Goal: Information Seeking & Learning: Learn about a topic

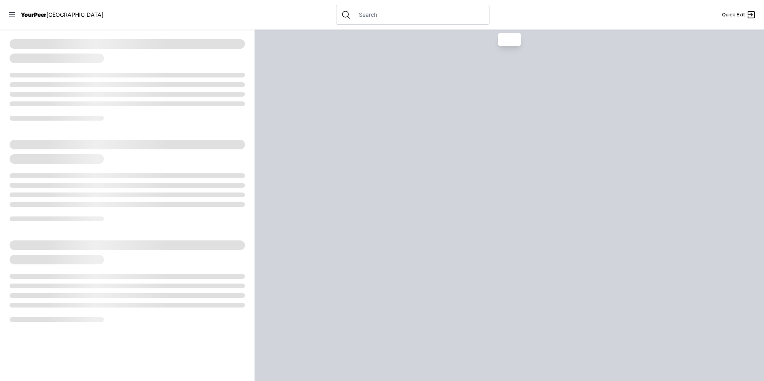
select select "recentlyUpdated"
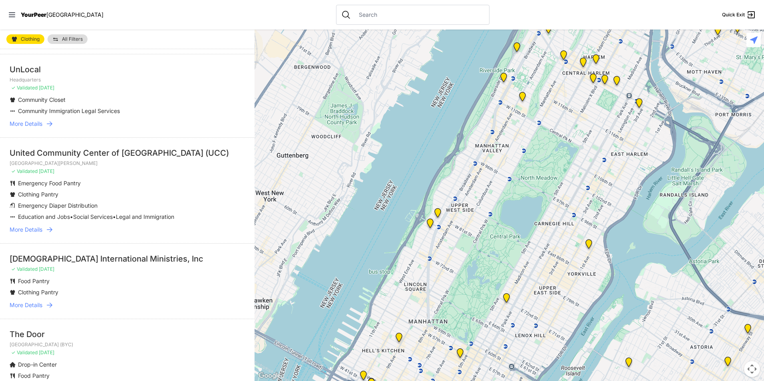
scroll to position [400, 0]
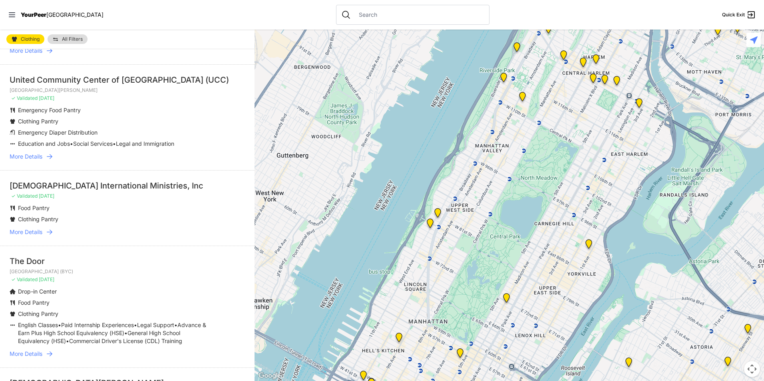
click at [45, 232] on link "More Details" at bounding box center [127, 232] width 235 height 8
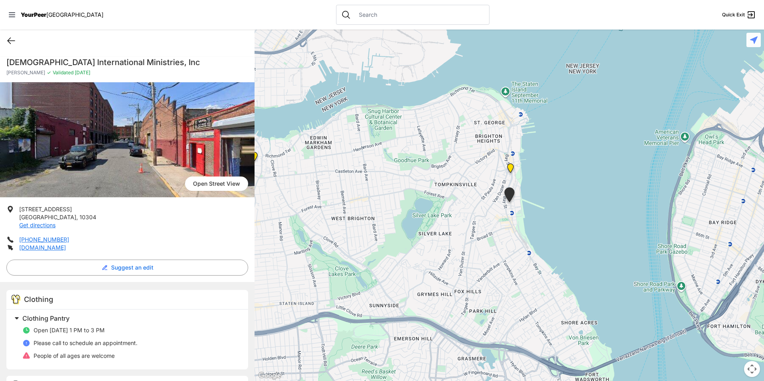
click at [10, 43] on icon at bounding box center [11, 41] width 7 height 6
select select "recentlyUpdated"
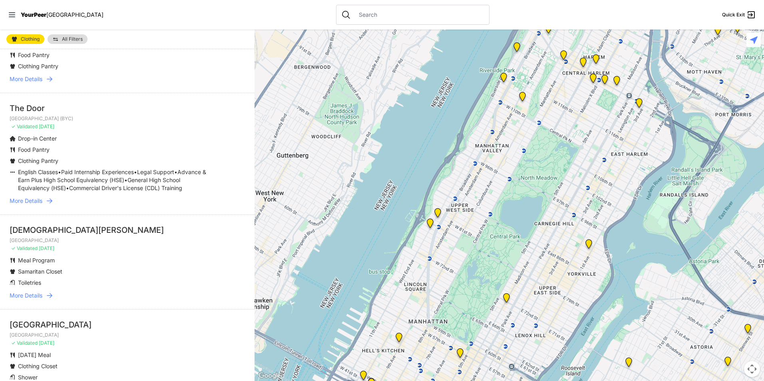
scroll to position [560, 0]
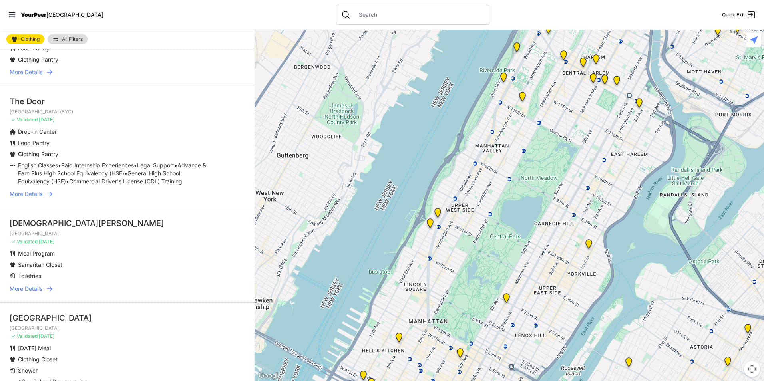
click at [21, 293] on span "More Details" at bounding box center [26, 289] width 33 height 8
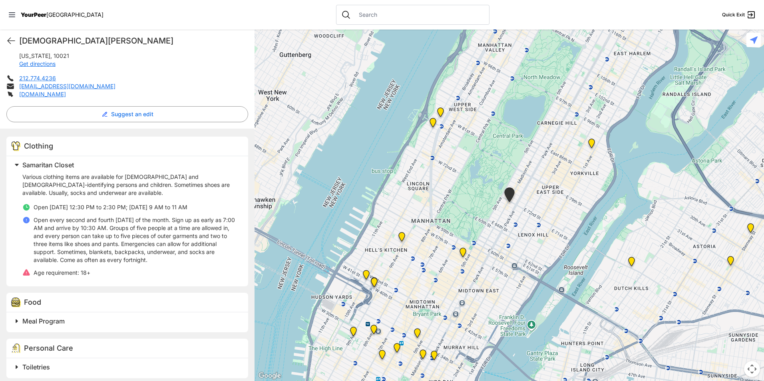
scroll to position [175, 0]
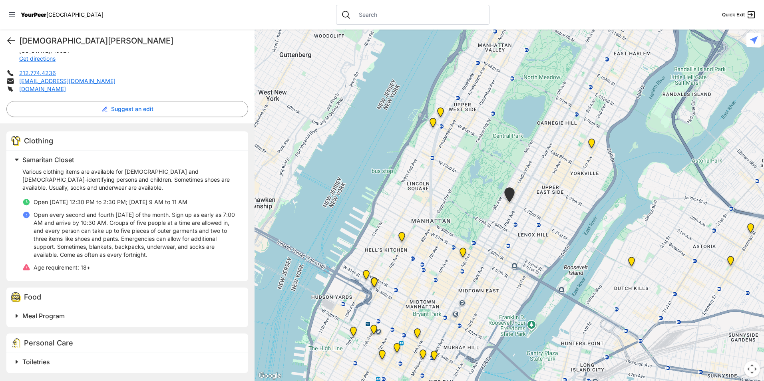
click at [12, 45] on icon at bounding box center [11, 41] width 10 height 10
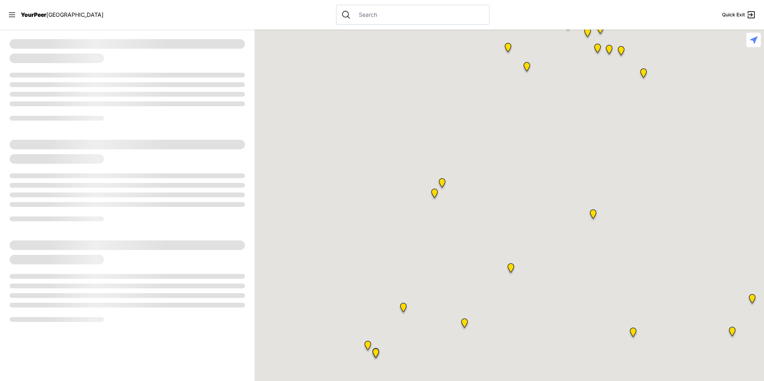
select select "recentlyUpdated"
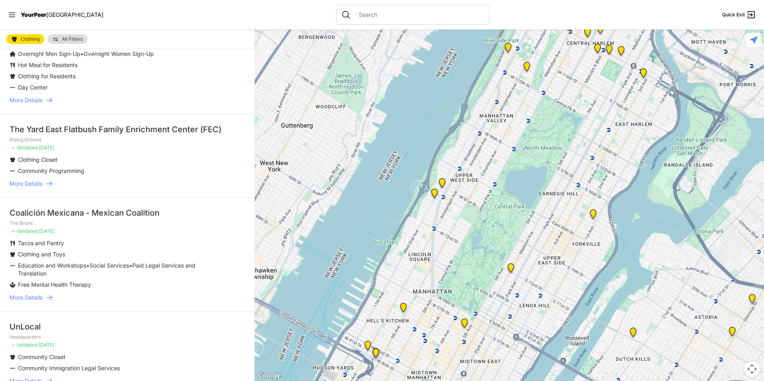
scroll to position [40, 0]
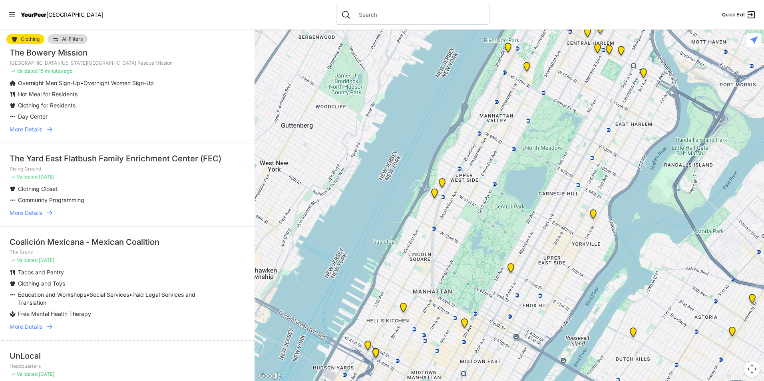
click at [34, 215] on span "More Details" at bounding box center [26, 213] width 33 height 8
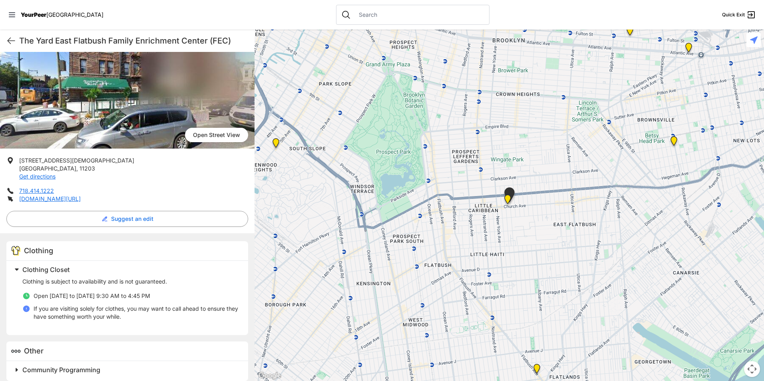
scroll to position [65, 0]
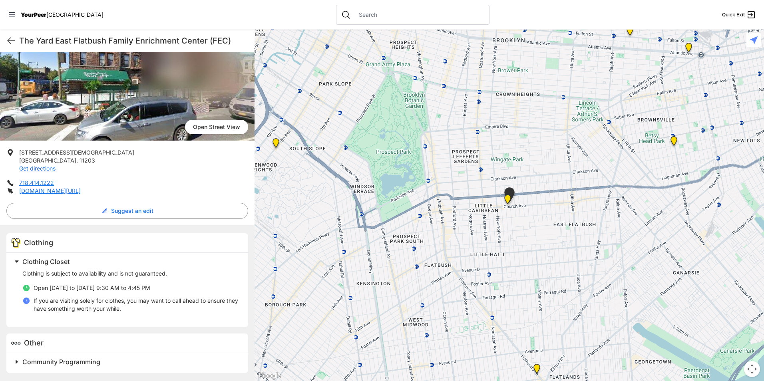
select select "recentlyUpdated"
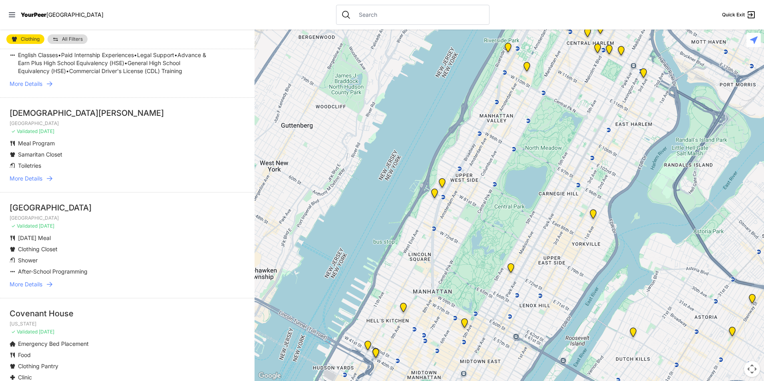
scroll to position [679, 0]
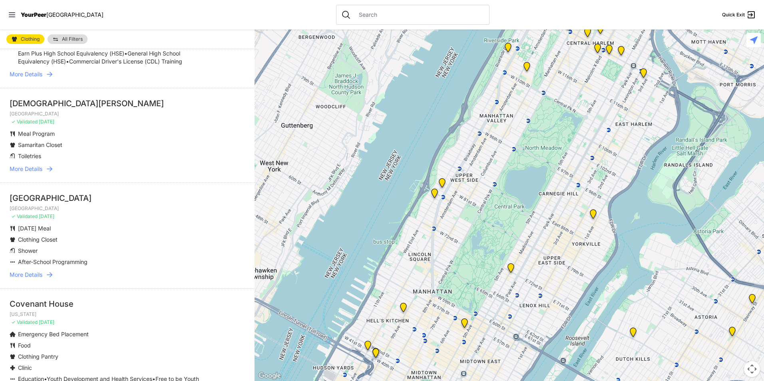
click at [31, 279] on span "More Details" at bounding box center [26, 275] width 33 height 8
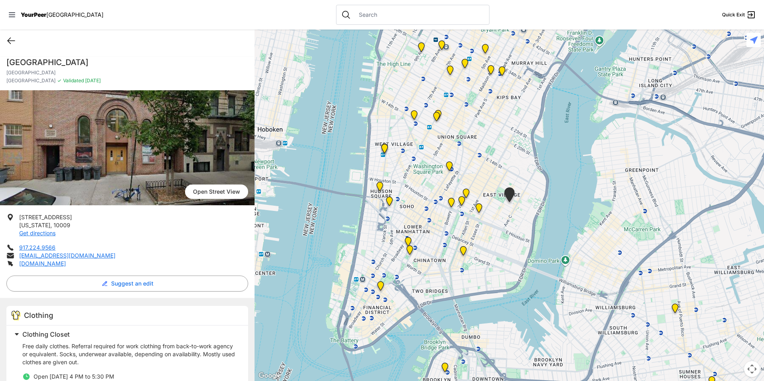
click at [12, 42] on icon at bounding box center [11, 41] width 10 height 10
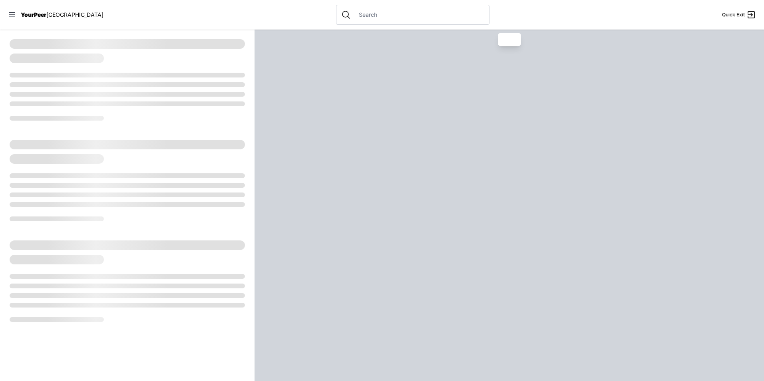
select select "recentlyUpdated"
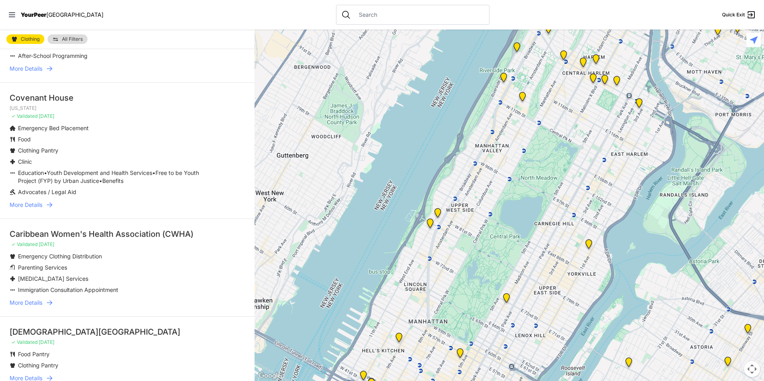
scroll to position [879, 0]
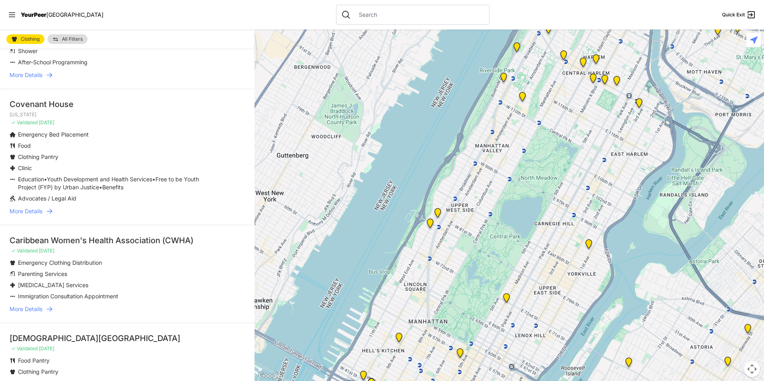
click at [30, 215] on span "More Details" at bounding box center [26, 211] width 33 height 8
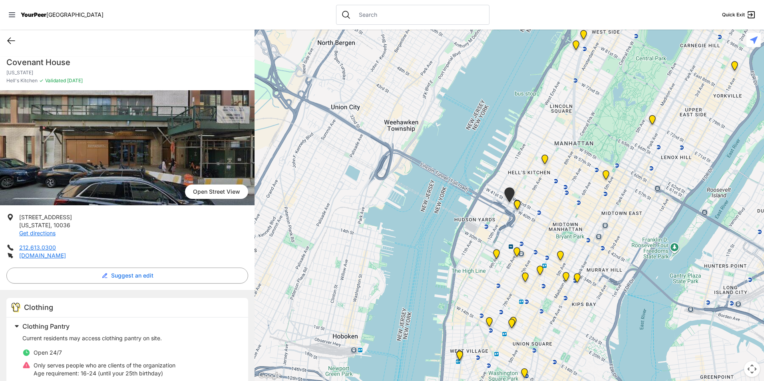
click at [10, 38] on icon at bounding box center [11, 41] width 7 height 6
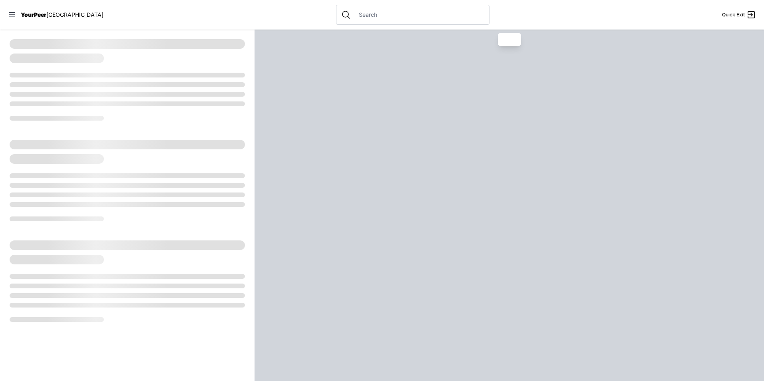
select select "recentlyUpdated"
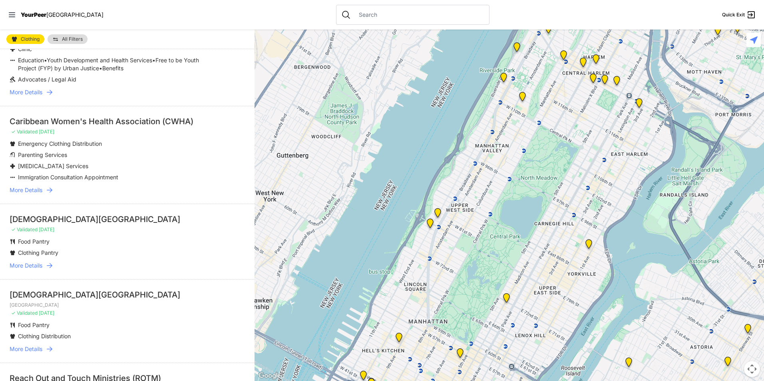
scroll to position [999, 0]
click at [32, 192] on li "Caribbean Women's Health Association (CWHA) ✓ Validated 15 days ago Emergency C…" at bounding box center [127, 154] width 255 height 98
click at [33, 193] on span "More Details" at bounding box center [26, 189] width 33 height 8
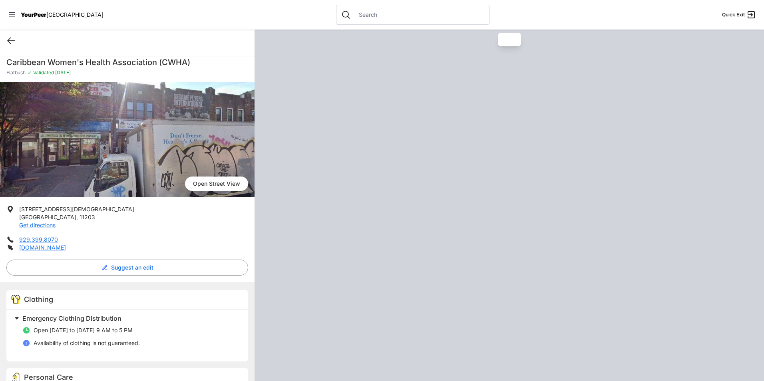
click at [11, 43] on icon at bounding box center [11, 41] width 10 height 10
select select "recentlyUpdated"
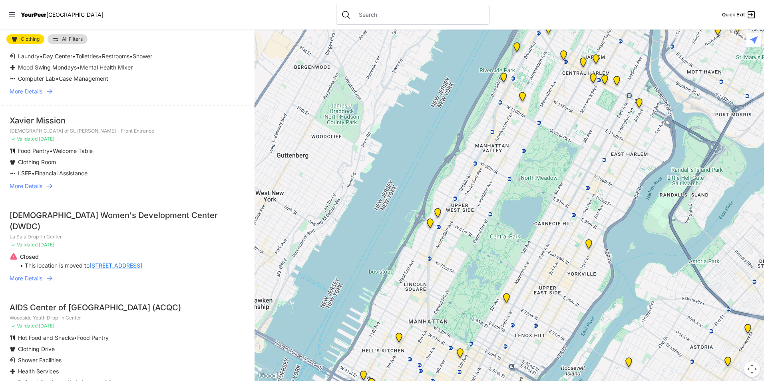
scroll to position [1740, 0]
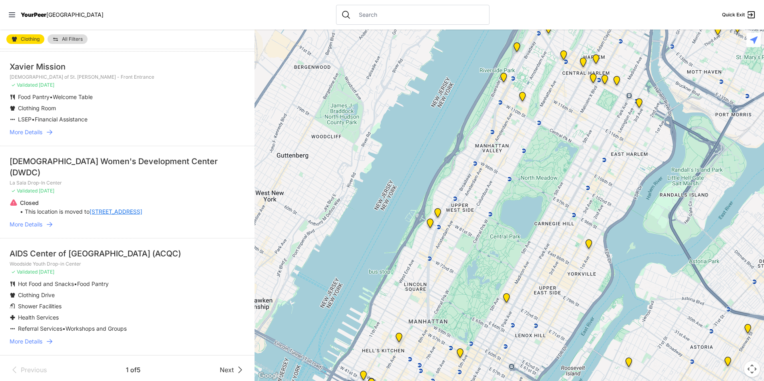
click at [224, 367] on span "Next" at bounding box center [227, 370] width 14 height 10
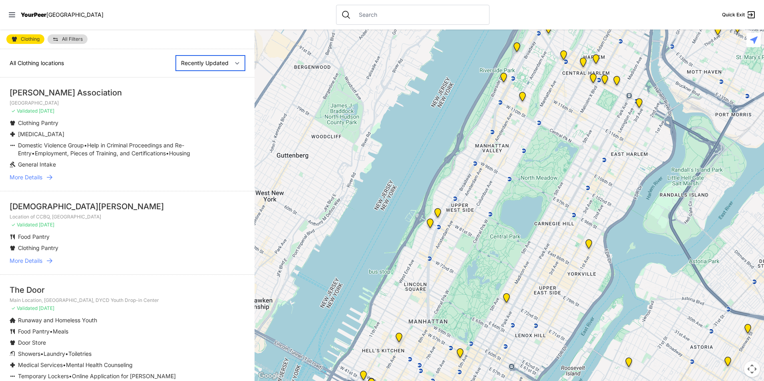
click at [225, 65] on select "Nearby Recently Updated Most Services" at bounding box center [210, 63] width 69 height 15
click at [176, 56] on select "Nearby Recently Updated Most Services" at bounding box center [210, 63] width 69 height 15
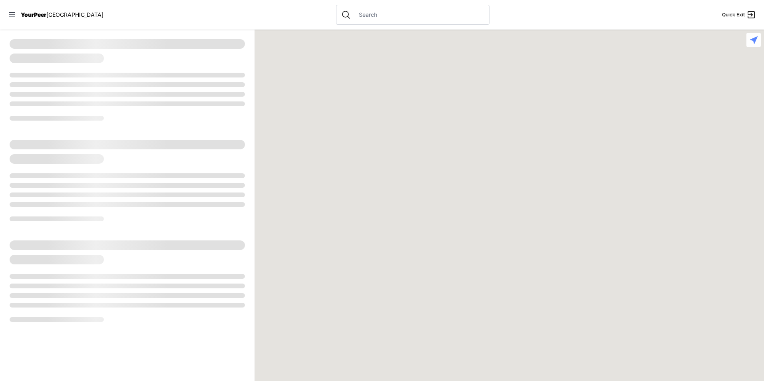
select select "recentlyUpdated"
